Goal: Task Accomplishment & Management: Manage account settings

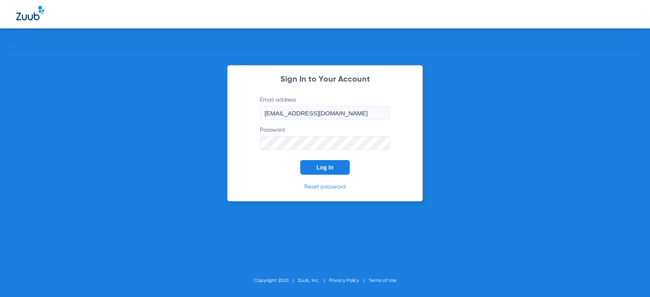
click at [305, 168] on button "Log In" at bounding box center [325, 167] width 50 height 15
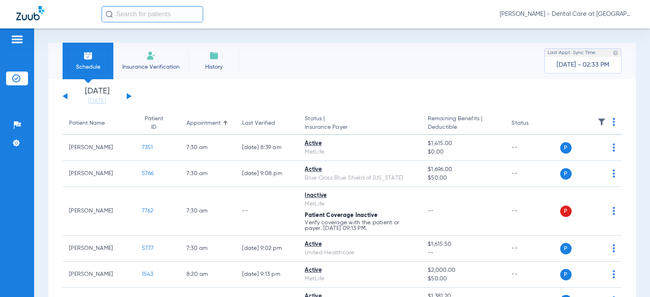
click at [128, 93] on div "[DATE] [DATE] [DATE] [DATE] [DATE] [DATE] [DATE] [DATE] [DATE] [DATE] [DATE] [D…" at bounding box center [97, 96] width 69 height 18
click at [129, 98] on button at bounding box center [129, 96] width 5 height 6
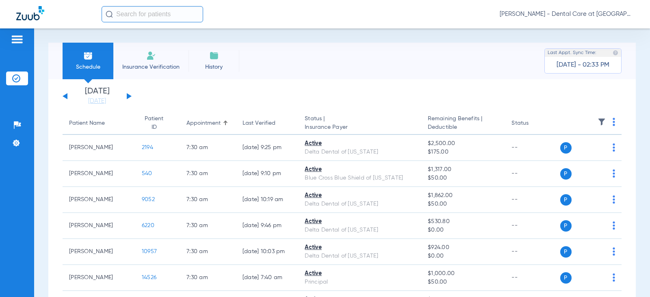
click at [129, 98] on button at bounding box center [129, 96] width 5 height 6
click at [127, 96] on button at bounding box center [129, 96] width 5 height 6
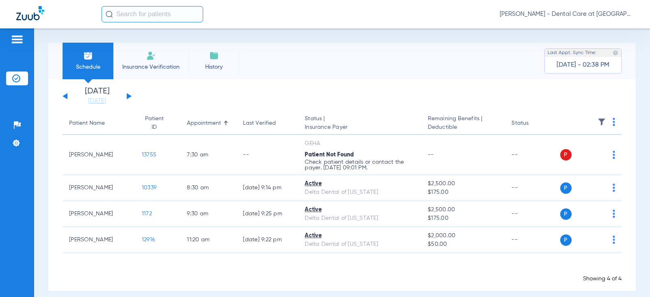
click at [128, 99] on button at bounding box center [129, 96] width 5 height 6
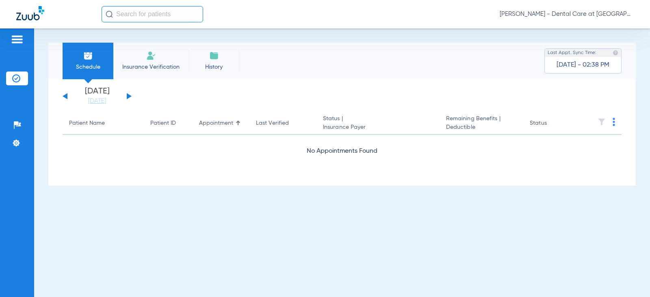
click at [128, 99] on button at bounding box center [129, 96] width 5 height 6
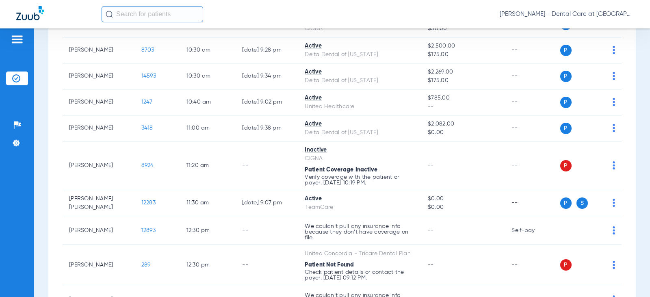
scroll to position [447, 0]
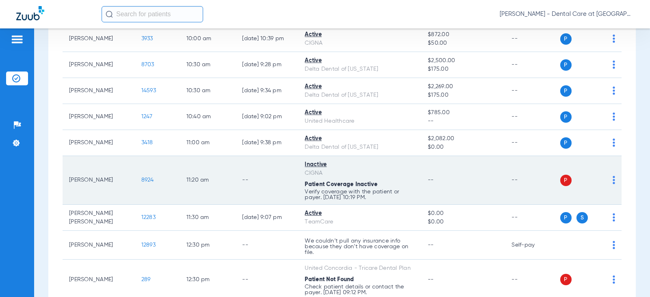
click at [428, 191] on td "--" at bounding box center [463, 180] width 84 height 49
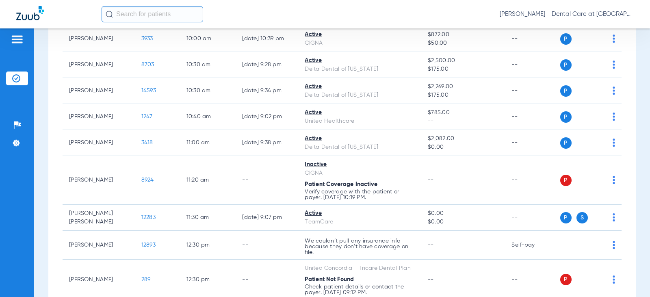
click at [237, 8] on div "[PERSON_NAME] - Dental Care at [GEOGRAPHIC_DATA]" at bounding box center [368, 14] width 532 height 16
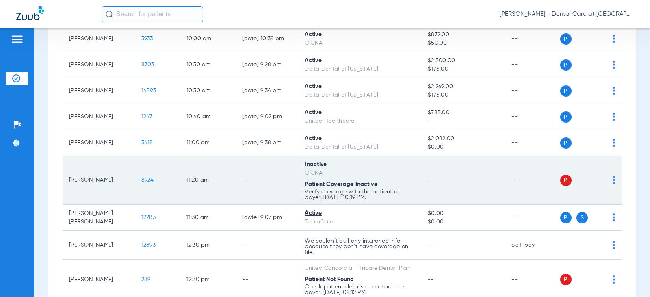
click at [466, 182] on td "--" at bounding box center [463, 180] width 84 height 49
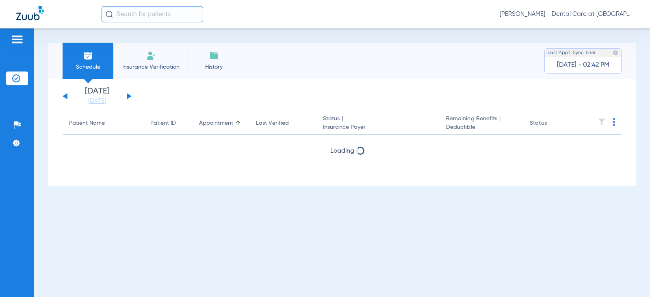
click at [129, 95] on button at bounding box center [129, 96] width 5 height 6
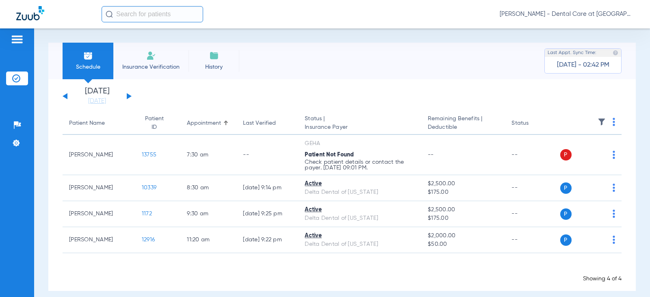
click at [129, 95] on button at bounding box center [129, 96] width 5 height 6
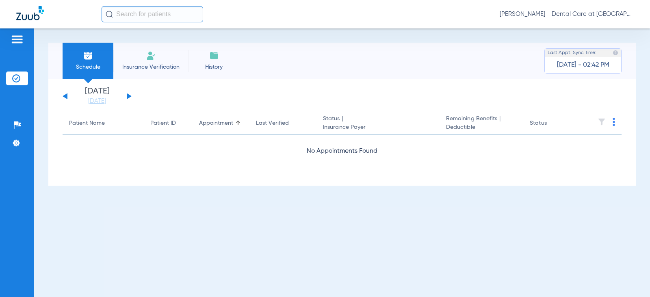
click at [129, 95] on button at bounding box center [129, 96] width 5 height 6
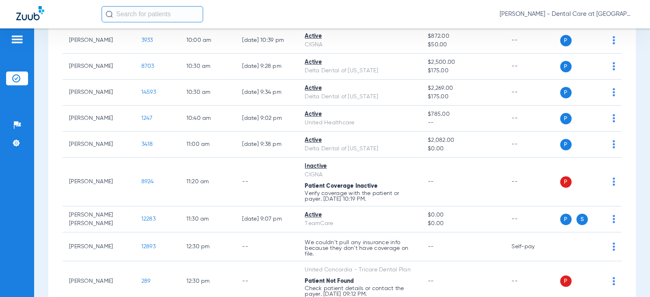
scroll to position [447, 0]
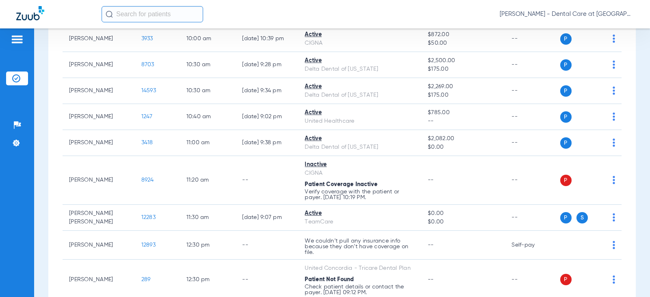
click at [519, 172] on td "--" at bounding box center [532, 180] width 55 height 49
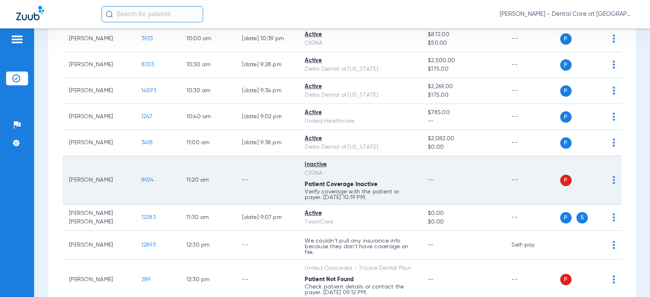
click at [393, 180] on td "Inactive CIGNA Patient Coverage Inactive Verify coverage with the patient or pa…" at bounding box center [359, 180] width 123 height 49
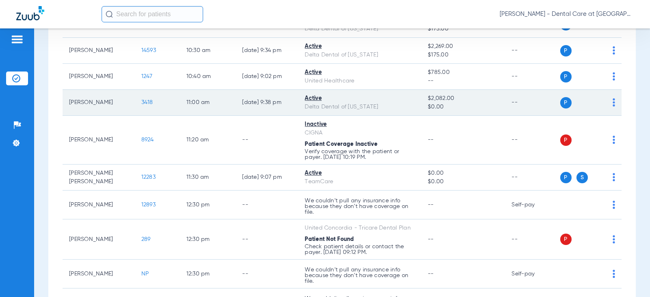
scroll to position [488, 0]
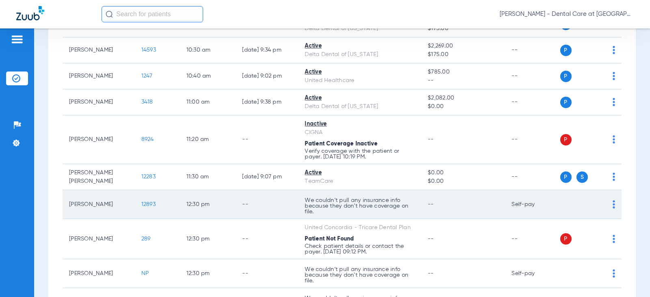
click at [196, 211] on td "12:30 PM" at bounding box center [208, 204] width 56 height 29
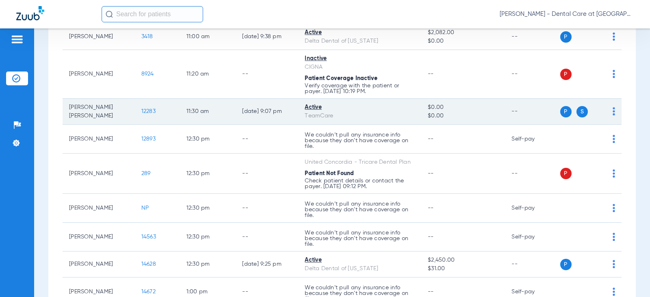
scroll to position [569, 0]
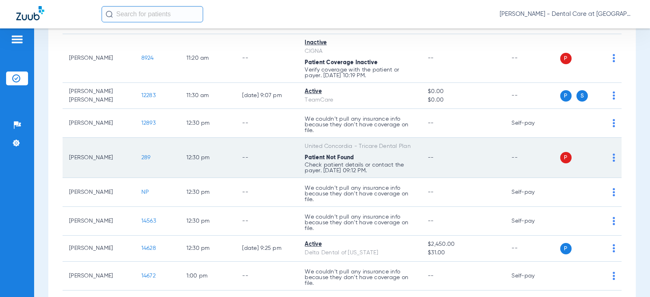
click at [226, 150] on td "12:30 PM" at bounding box center [208, 158] width 56 height 40
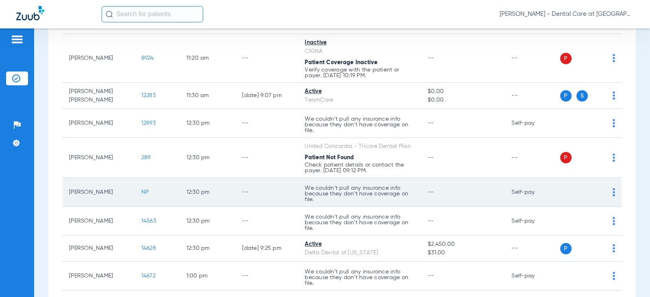
click at [263, 182] on td "--" at bounding box center [267, 192] width 63 height 29
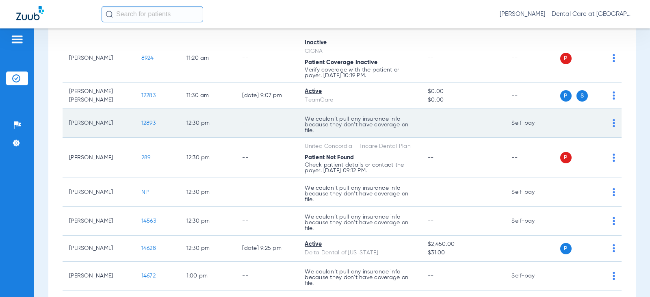
click at [135, 118] on td "12893" at bounding box center [157, 123] width 45 height 29
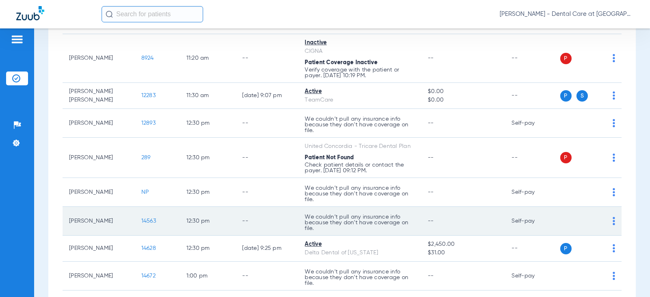
click at [219, 219] on td "12:30 PM" at bounding box center [208, 221] width 56 height 29
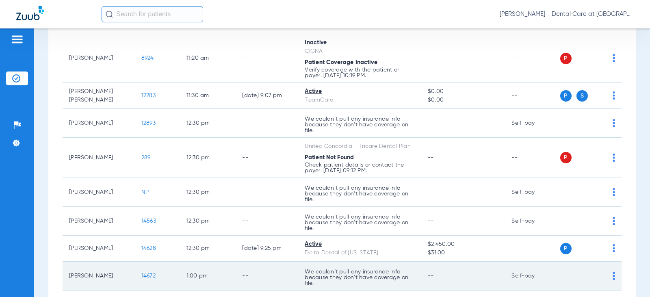
click at [305, 280] on p "We couldn’t pull any insurance info because they don’t have coverage on file." at bounding box center [360, 277] width 110 height 17
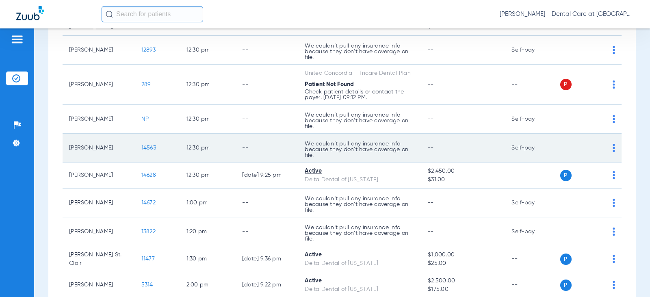
scroll to position [650, 0]
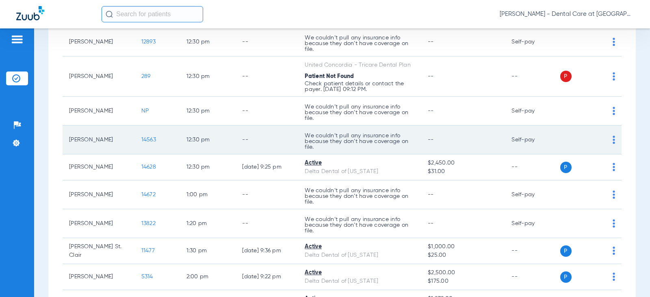
click at [217, 212] on td "1:20 PM" at bounding box center [208, 223] width 56 height 29
click at [210, 138] on td "12:30 PM" at bounding box center [208, 140] width 56 height 29
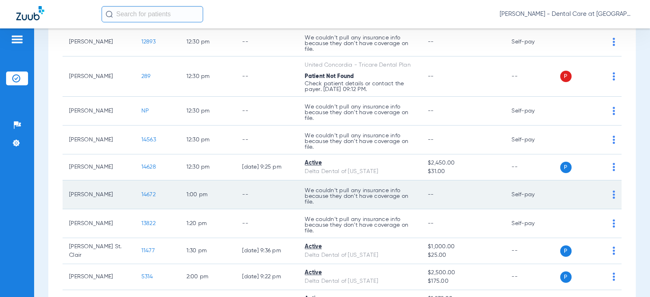
click at [218, 191] on td "1:00 PM" at bounding box center [208, 194] width 56 height 29
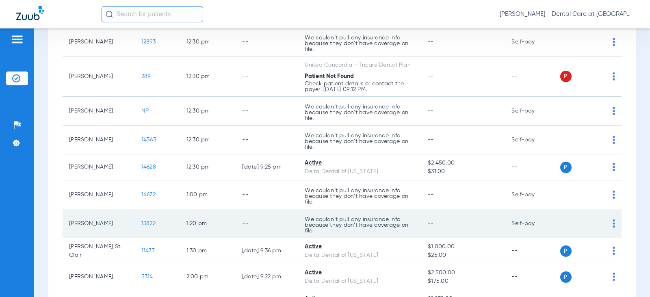
click at [162, 217] on td "13822" at bounding box center [157, 223] width 45 height 29
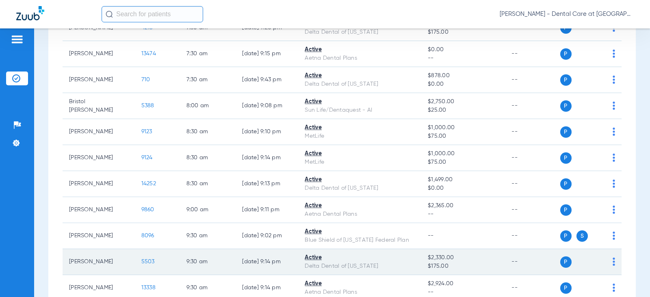
scroll to position [0, 0]
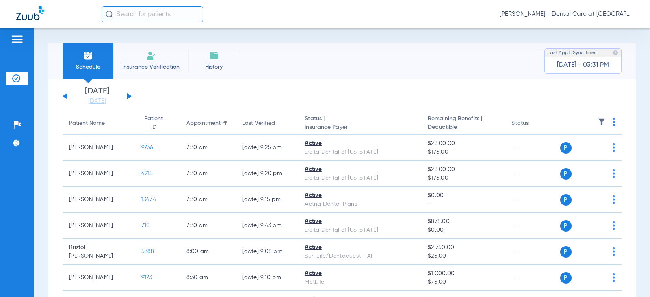
click at [127, 96] on button at bounding box center [129, 96] width 5 height 6
